Goal: Navigation & Orientation: Go to known website

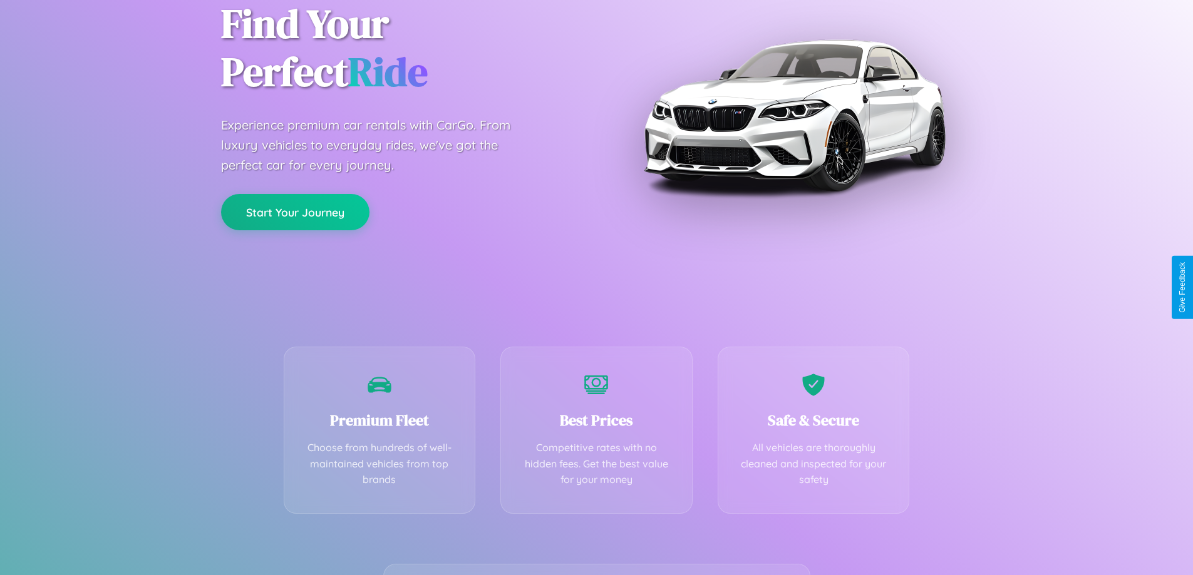
scroll to position [247, 0]
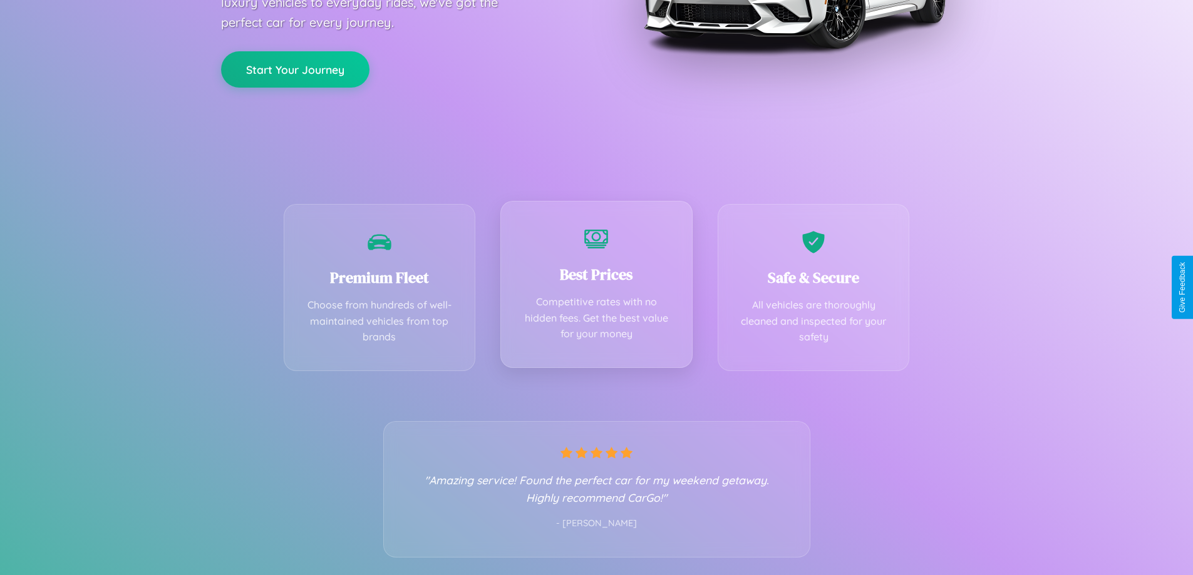
click at [596, 287] on div "Best Prices Competitive rates with no hidden fees. Get the best value for your …" at bounding box center [596, 284] width 192 height 167
click at [295, 68] on button "Start Your Journey" at bounding box center [295, 68] width 148 height 36
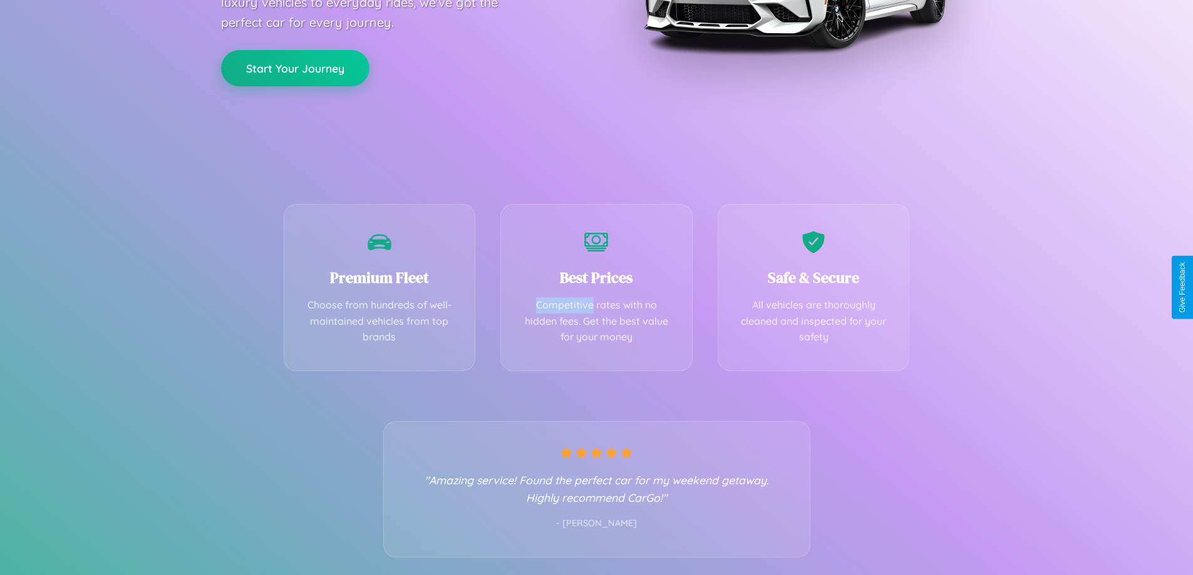
click at [295, 68] on button "Start Your Journey" at bounding box center [295, 68] width 148 height 36
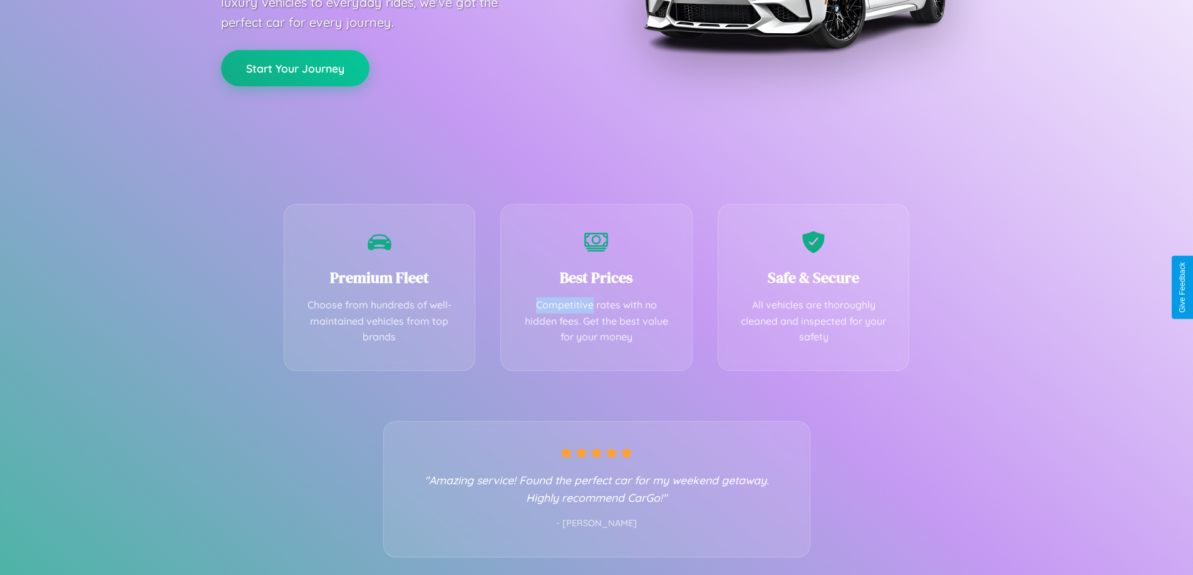
click at [295, 68] on button "Start Your Journey" at bounding box center [295, 68] width 148 height 36
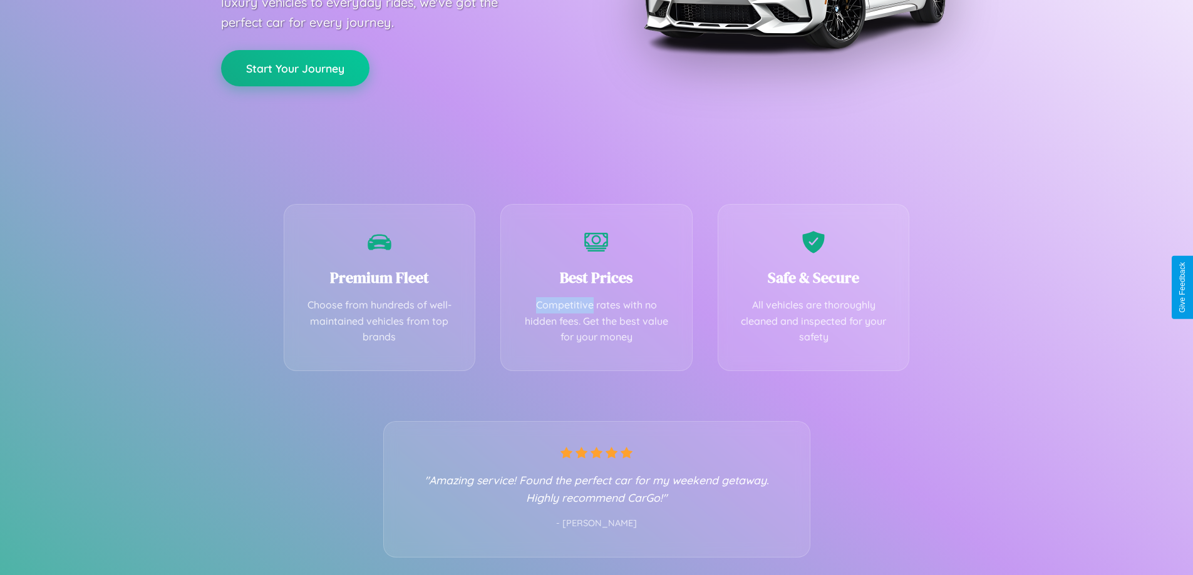
click at [295, 68] on button "Start Your Journey" at bounding box center [295, 68] width 148 height 36
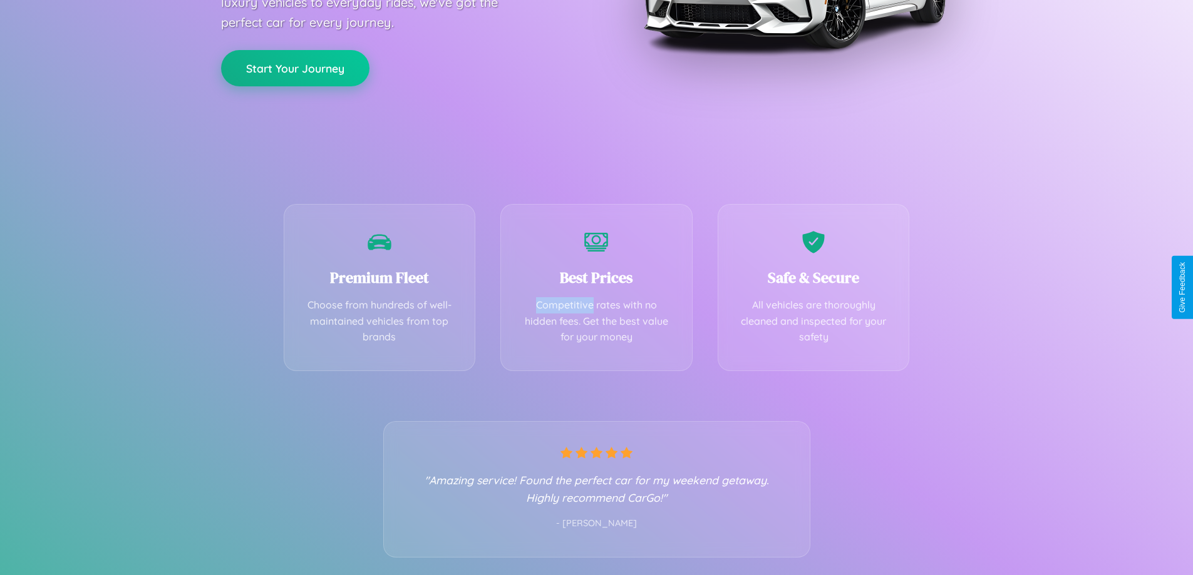
click at [295, 68] on button "Start Your Journey" at bounding box center [295, 68] width 148 height 36
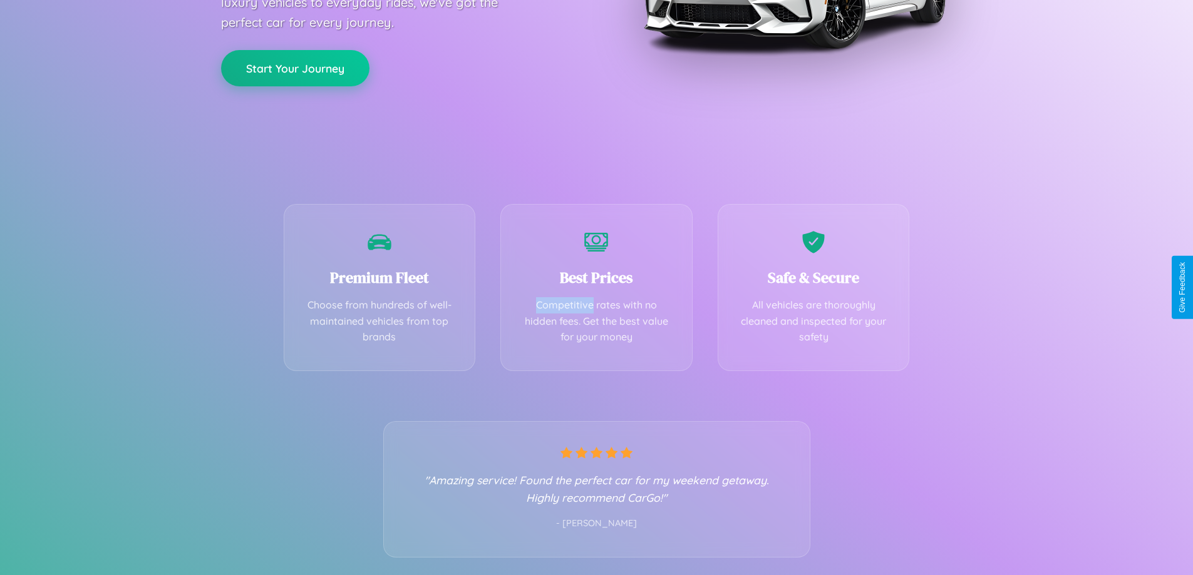
click at [295, 68] on button "Start Your Journey" at bounding box center [295, 68] width 148 height 36
